Goal: Information Seeking & Learning: Compare options

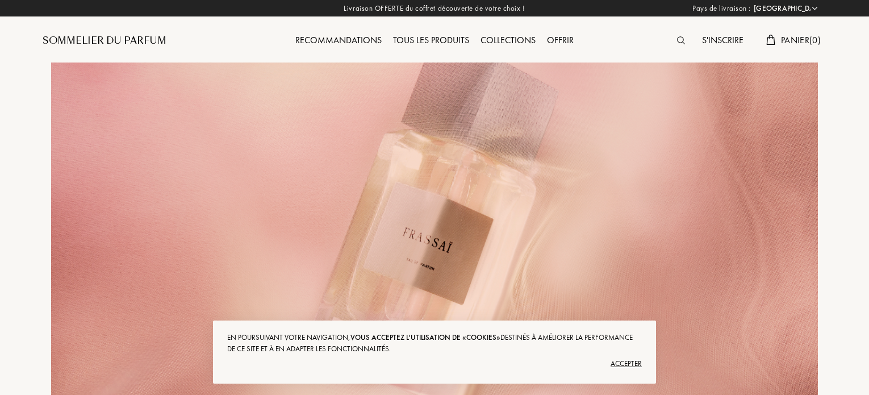
select select "FR"
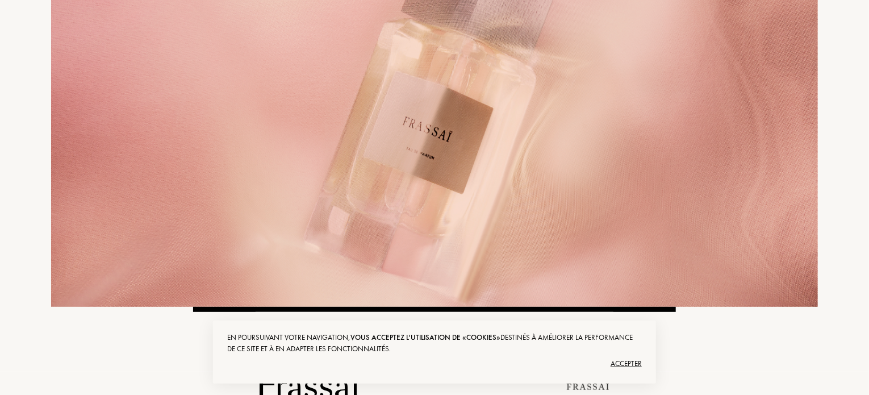
scroll to position [114, 0]
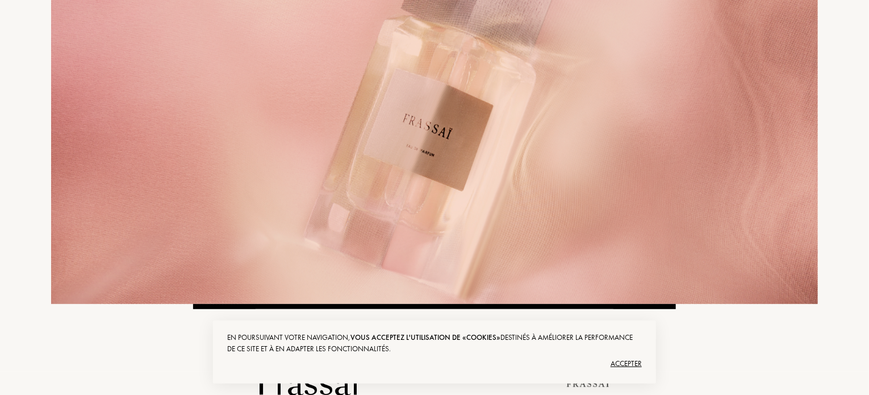
click at [632, 365] on div "Accepter" at bounding box center [434, 363] width 415 height 18
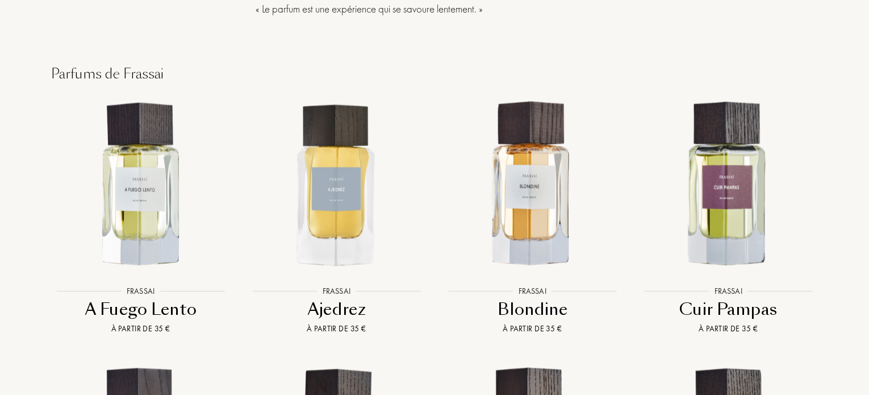
scroll to position [966, 0]
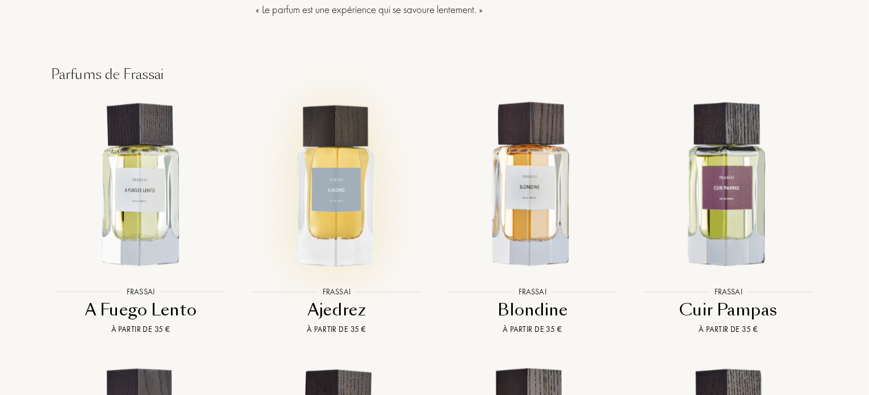
click at [339, 185] on img at bounding box center [336, 185] width 177 height 177
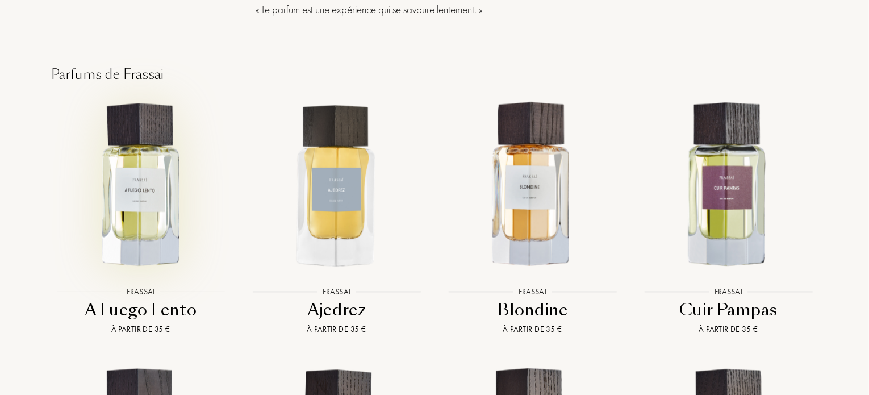
click at [137, 144] on img at bounding box center [140, 185] width 177 height 177
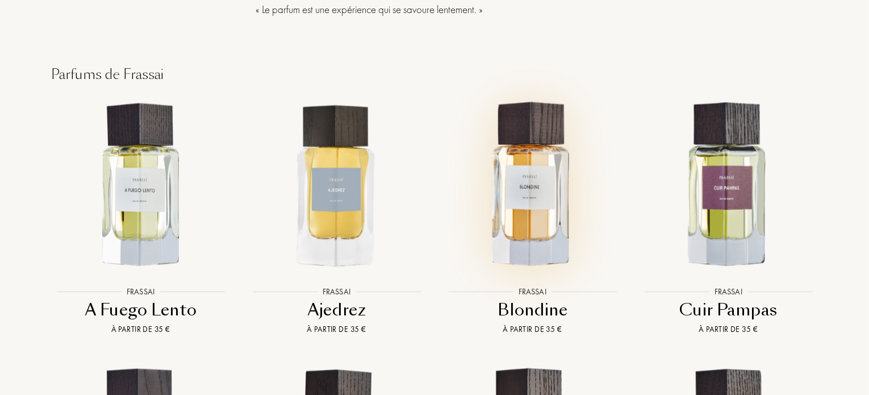
click at [537, 191] on img at bounding box center [532, 185] width 177 height 177
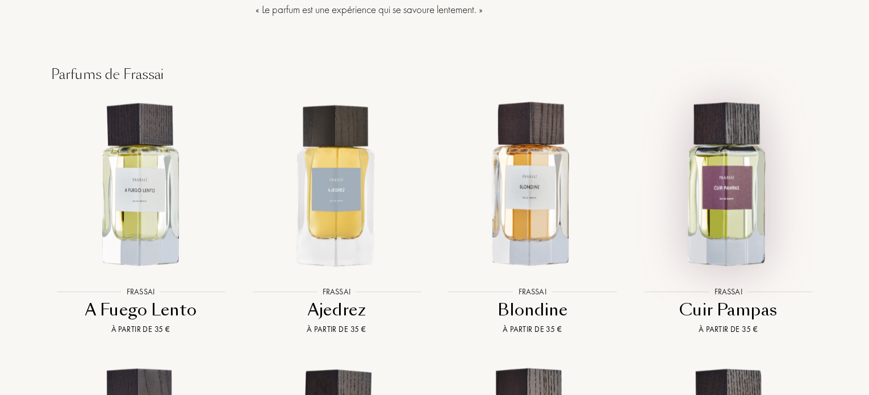
click at [722, 220] on img at bounding box center [728, 185] width 177 height 177
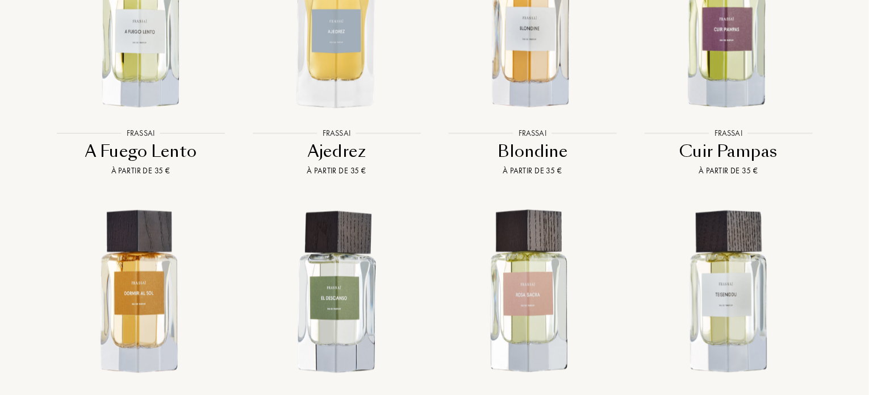
scroll to position [1136, 0]
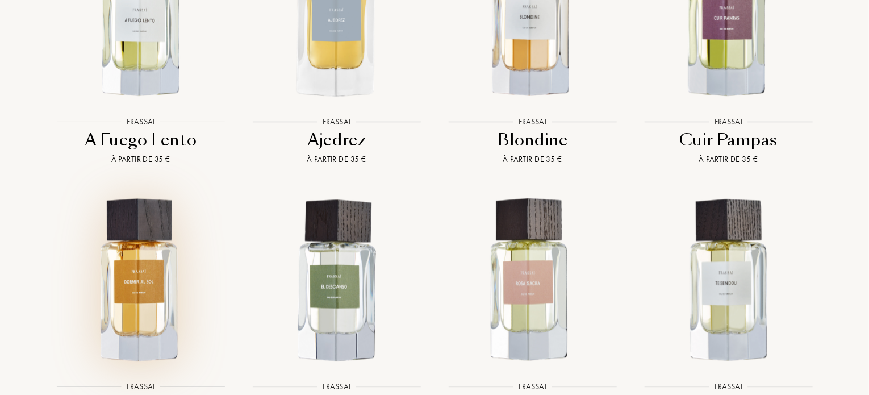
click at [158, 304] on img at bounding box center [140, 280] width 177 height 177
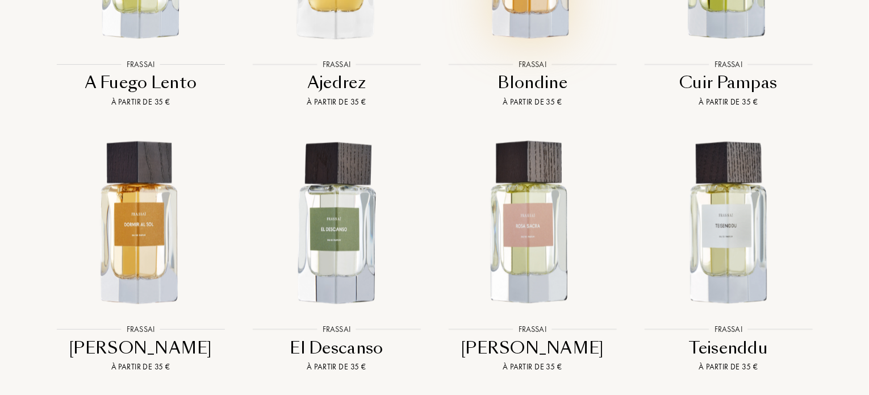
scroll to position [1193, 0]
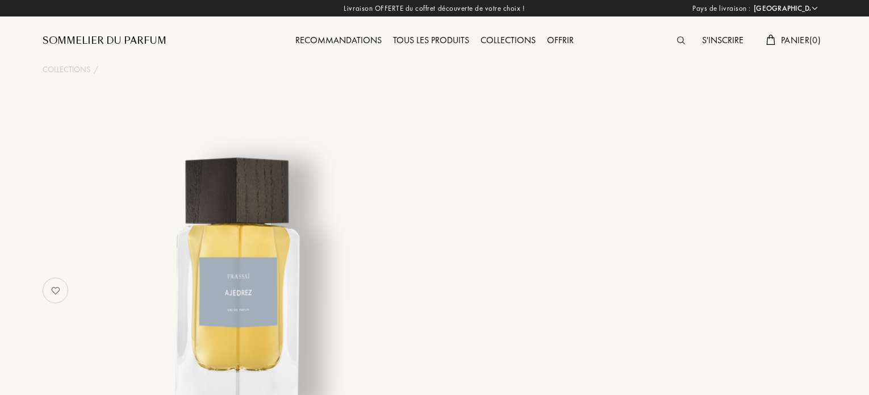
select select "FR"
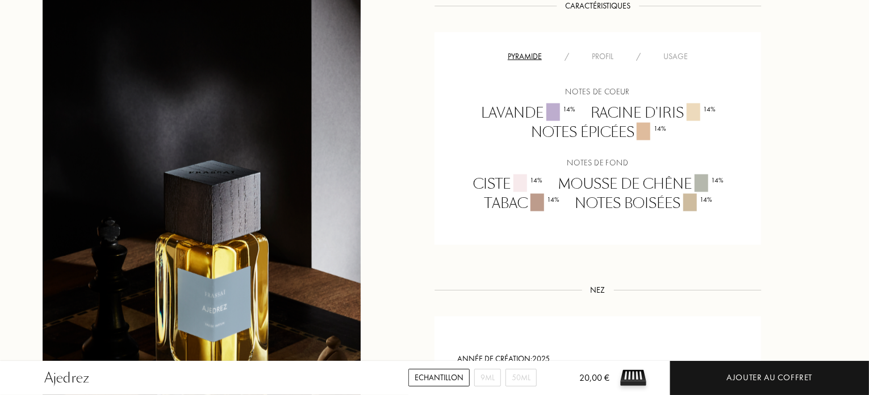
scroll to position [852, 0]
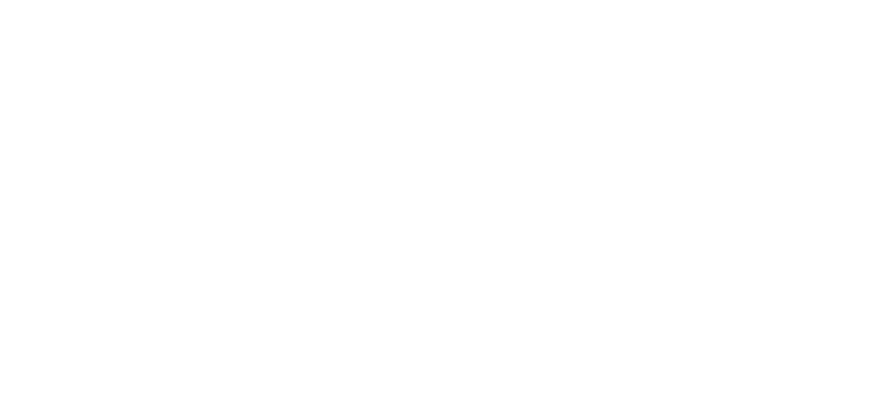
select select "FR"
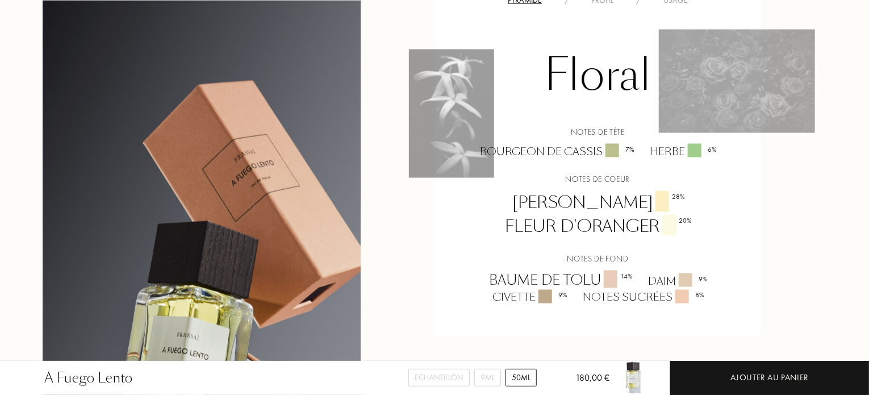
scroll to position [795, 0]
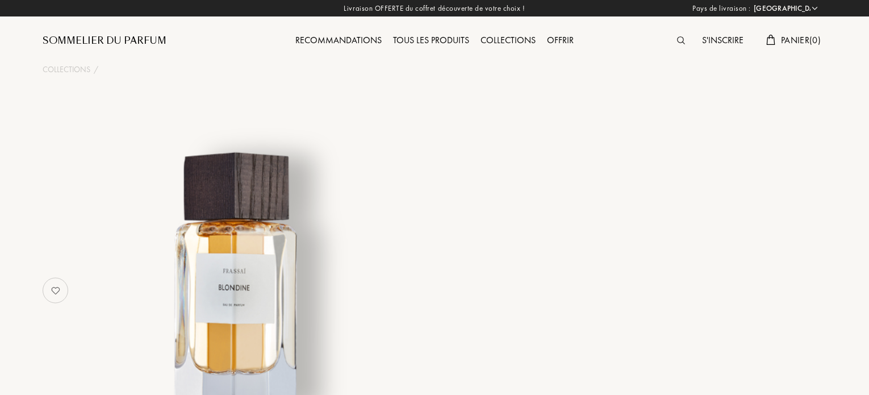
select select "FR"
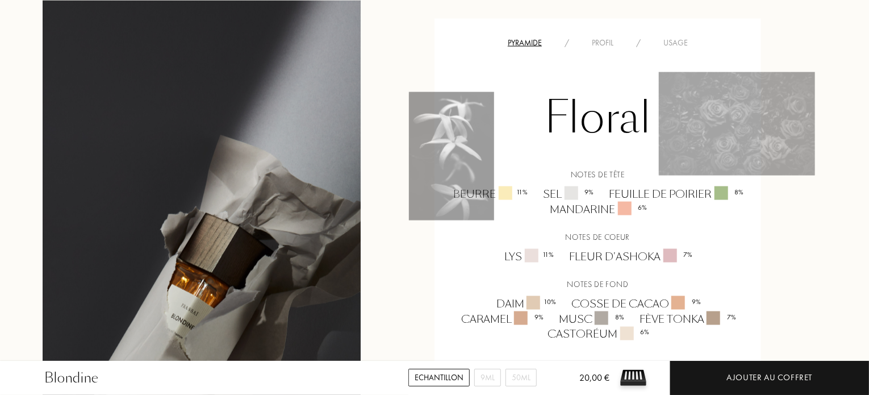
scroll to position [795, 0]
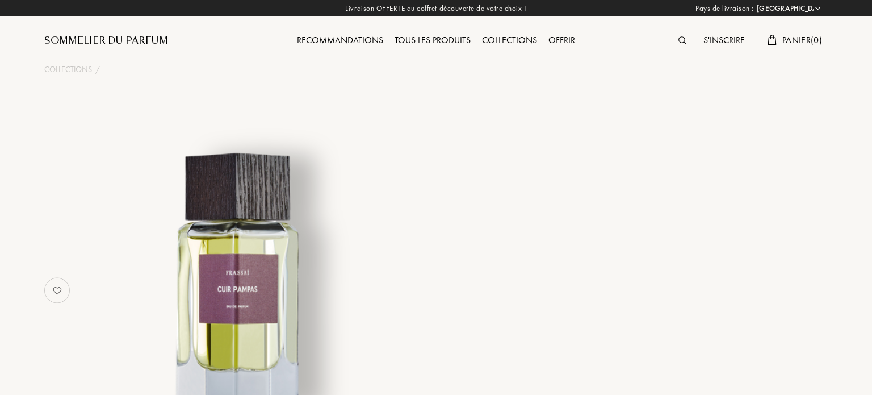
select select "FR"
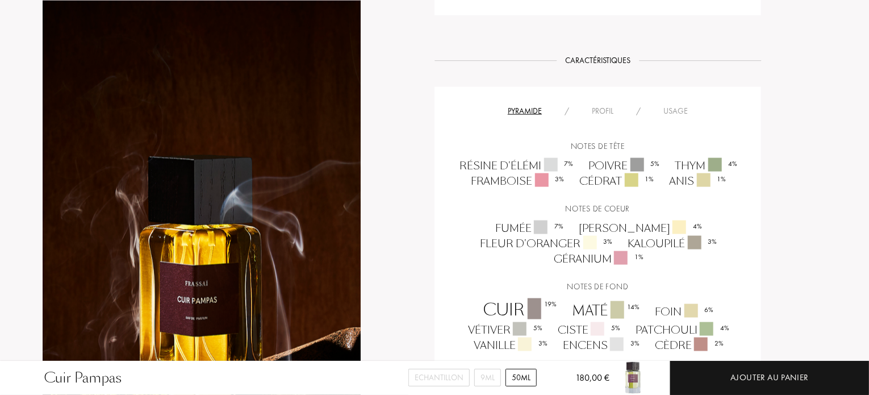
scroll to position [738, 0]
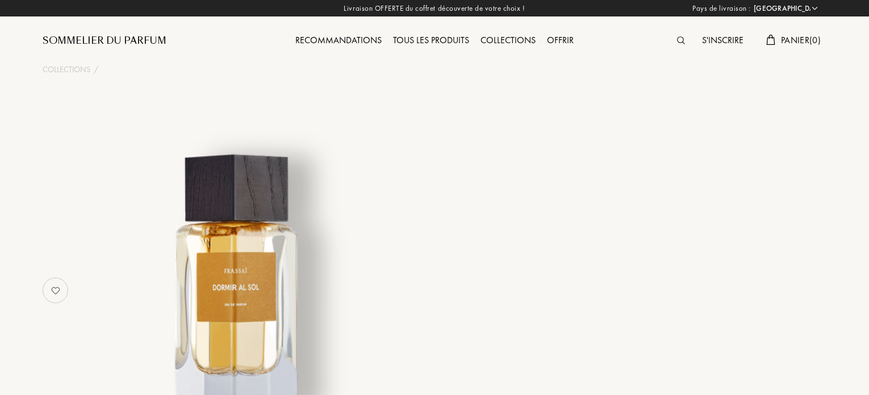
select select "FR"
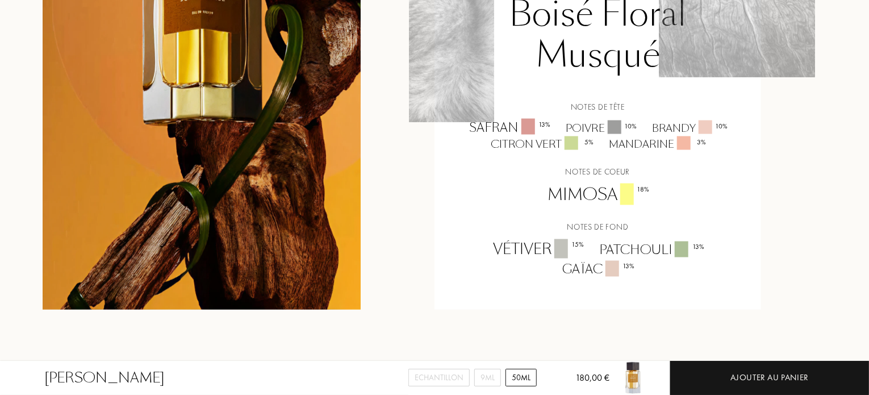
scroll to position [909, 0]
